Goal: Transaction & Acquisition: Subscribe to service/newsletter

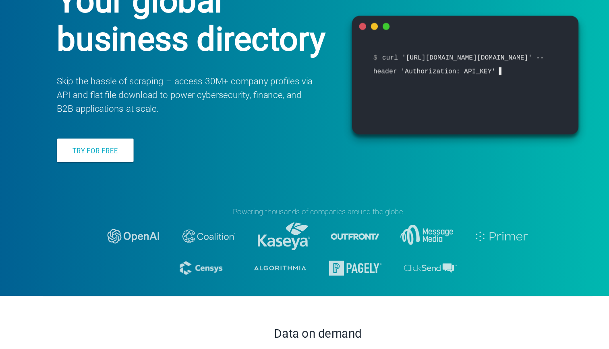
scroll to position [53, 0]
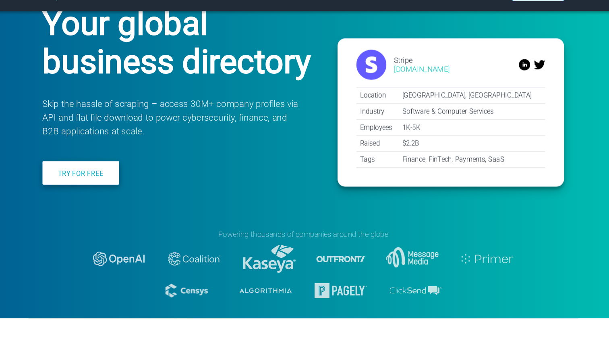
click at [89, 185] on link "Try for free" at bounding box center [114, 195] width 66 height 20
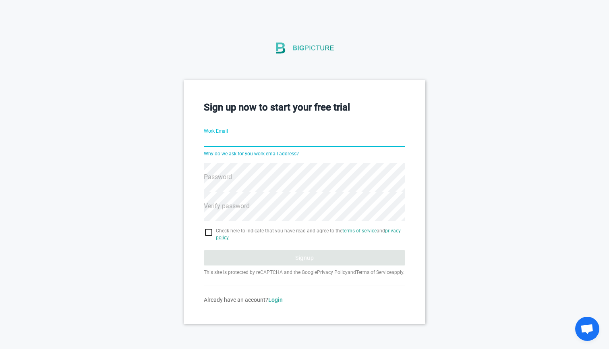
click at [232, 135] on input "Work Email" at bounding box center [304, 141] width 201 height 29
type input "[EMAIL_ADDRESS][DOMAIN_NAME]"
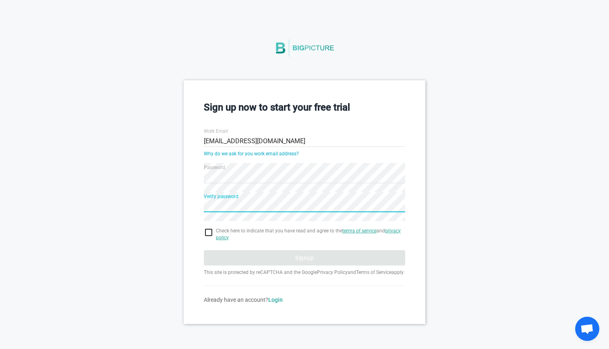
click at [213, 236] on input "checkbox" at bounding box center [304, 232] width 201 height 10
checkbox input "true"
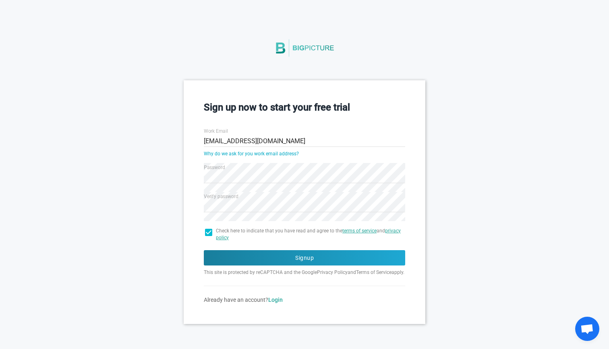
click at [271, 268] on p "This site is protected by reCAPTCHA and the Google Privacy Policy and Terms of …" at bounding box center [304, 271] width 201 height 7
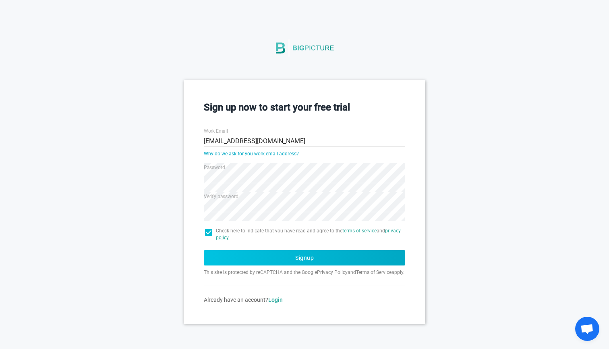
click at [272, 259] on button "Signup" at bounding box center [304, 257] width 201 height 15
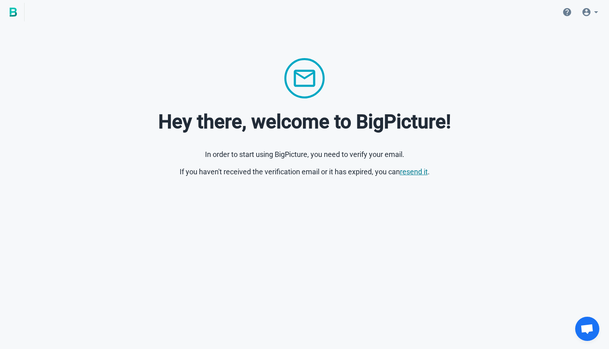
click at [415, 171] on link "resend it" at bounding box center [414, 171] width 28 height 8
click at [408, 170] on link "resend it" at bounding box center [414, 171] width 28 height 8
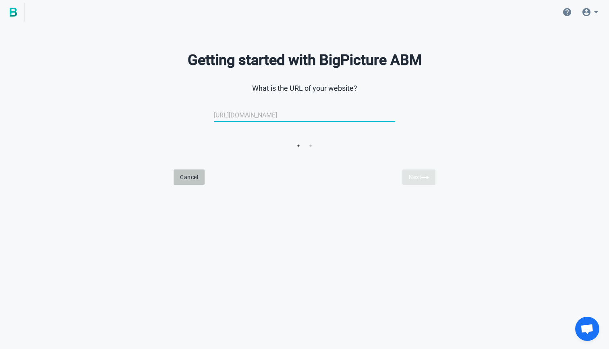
click at [186, 175] on button "Cancel" at bounding box center [189, 176] width 31 height 15
click at [195, 176] on button "Cancel" at bounding box center [189, 176] width 31 height 15
click at [270, 115] on input "url" at bounding box center [304, 115] width 181 height 19
click at [5, 12] on link at bounding box center [12, 12] width 25 height 19
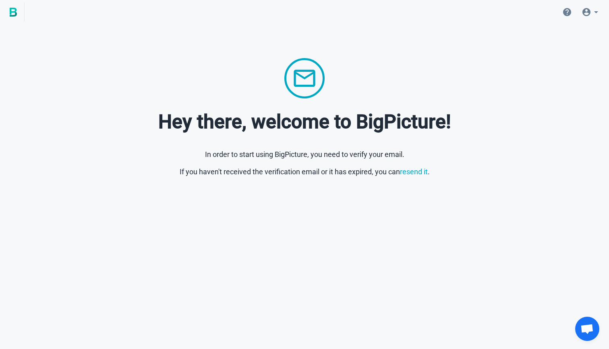
click at [587, 14] on icon at bounding box center [587, 12] width 10 height 10
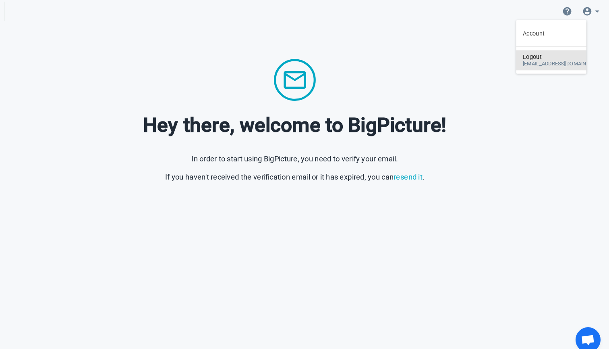
click at [525, 50] on div "Logout [EMAIL_ADDRESS][DOMAIN_NAME]" at bounding box center [564, 59] width 79 height 19
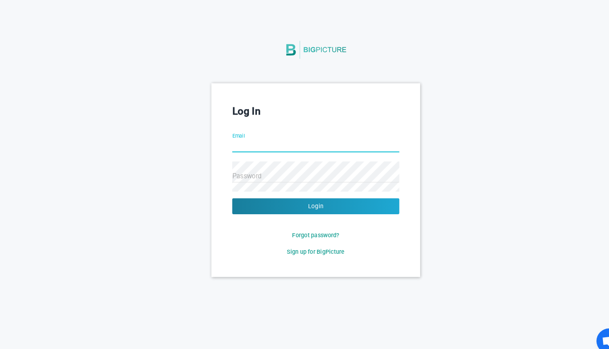
click at [279, 135] on input "Email" at bounding box center [304, 141] width 161 height 29
type input "loay.[PERSON_NAME]"
click at [357, 234] on div "Forgot password? Sign up for BigPicture" at bounding box center [304, 234] width 161 height 24
click at [320, 243] on span "Sign up for BigPicture" at bounding box center [305, 242] width 56 height 6
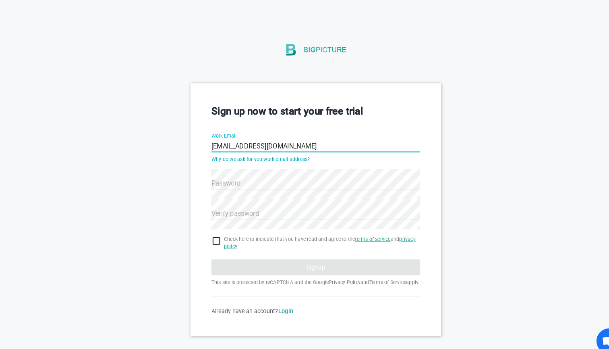
type input "[EMAIL_ADDRESS][DOMAIN_NAME]"
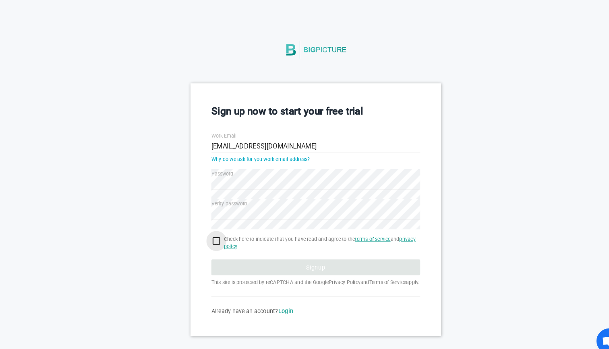
click at [208, 231] on input "checkbox" at bounding box center [304, 232] width 201 height 10
checkbox input "true"
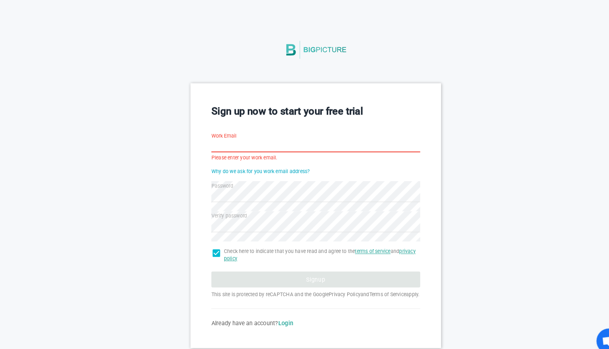
click at [262, 139] on input "Work Email" at bounding box center [304, 141] width 201 height 29
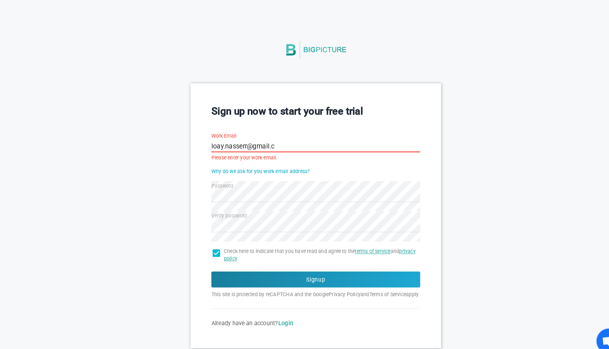
type input "[EMAIL_ADDRESS][DOMAIN_NAME]"
click at [182, 182] on div "Sign up now to start your free trial Work Email [EMAIL_ADDRESS][DOMAIN_NAME] Pl…" at bounding box center [304, 207] width 609 height 255
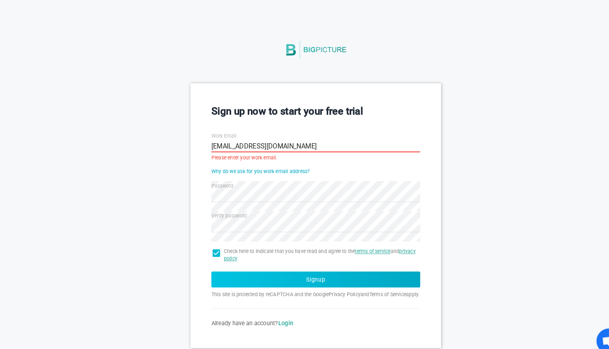
click at [253, 265] on button "Signup" at bounding box center [304, 269] width 201 height 15
